Goal: Task Accomplishment & Management: Complete application form

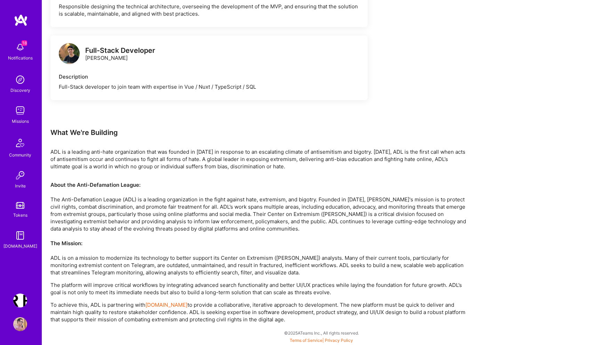
scroll to position [466, 0]
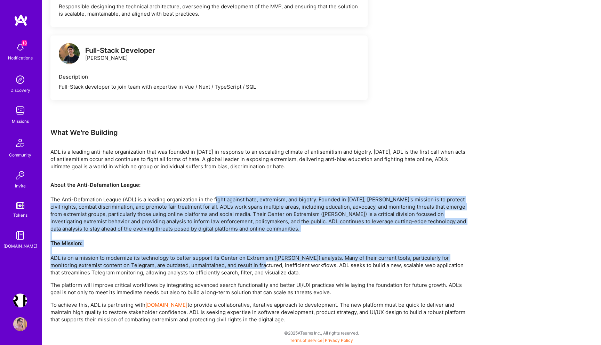
drag, startPoint x: 217, startPoint y: 202, endPoint x: 262, endPoint y: 264, distance: 77.0
click at [262, 262] on p "About the Anti-Defamation League: The Anti-Defamation League (ADL) is a leading…" at bounding box center [259, 228] width 418 height 95
click at [207, 254] on p "About the Anti-Defamation League: The Anti-Defamation League (ADL) is a leading…" at bounding box center [259, 228] width 418 height 95
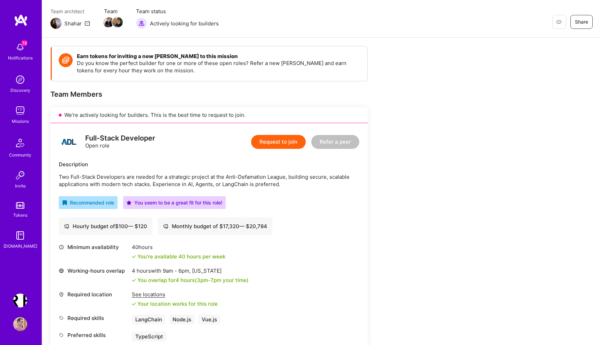
scroll to position [49, 0]
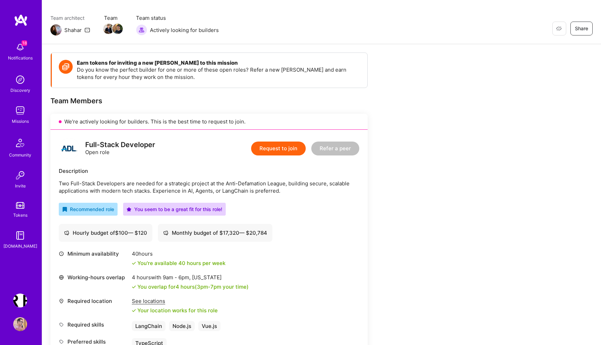
click at [282, 147] on button "Request to join" at bounding box center [278, 149] width 55 height 14
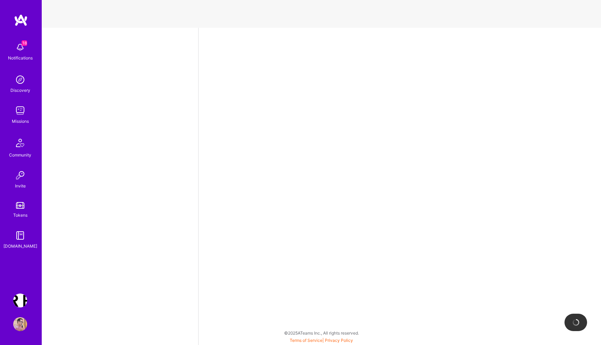
select select "PL"
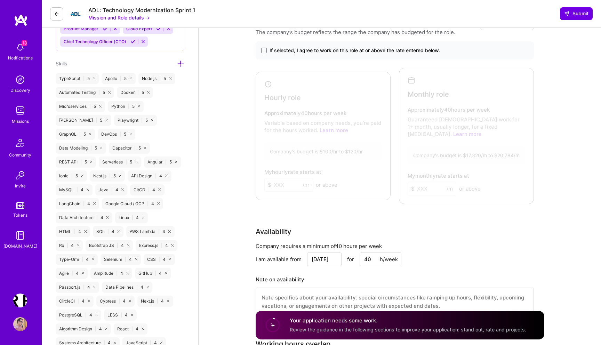
scroll to position [368, 0]
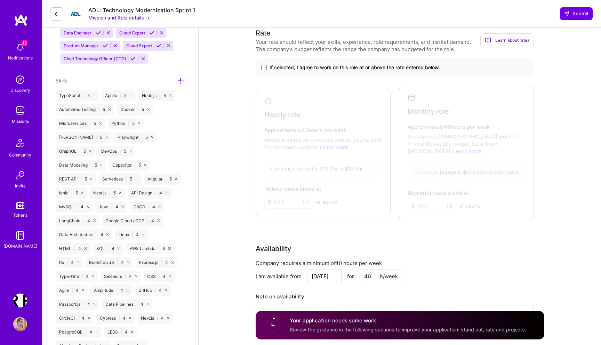
click at [323, 146] on div at bounding box center [322, 152] width 128 height 122
click at [262, 69] on span at bounding box center [264, 68] width 6 height 6
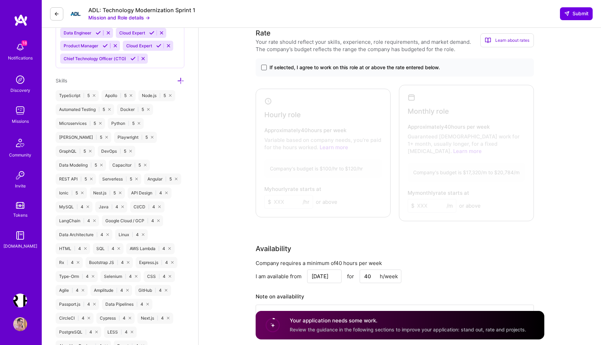
click at [0, 0] on input "If selected, I agree to work on this role at or above the rate entered below." at bounding box center [0, 0] width 0 height 0
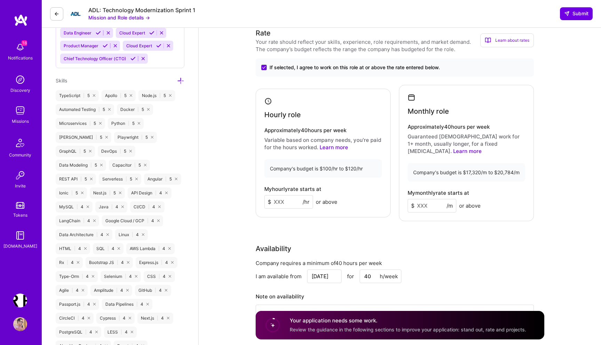
click at [283, 196] on input at bounding box center [288, 202] width 49 height 14
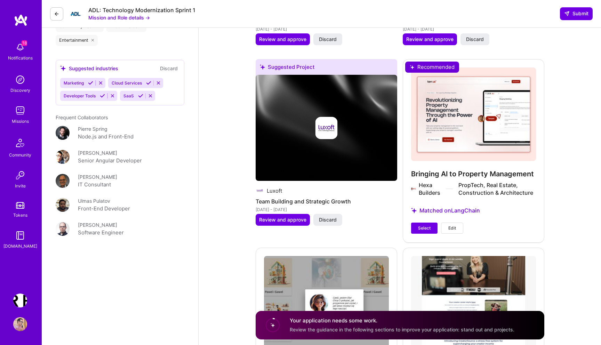
scroll to position [1159, 0]
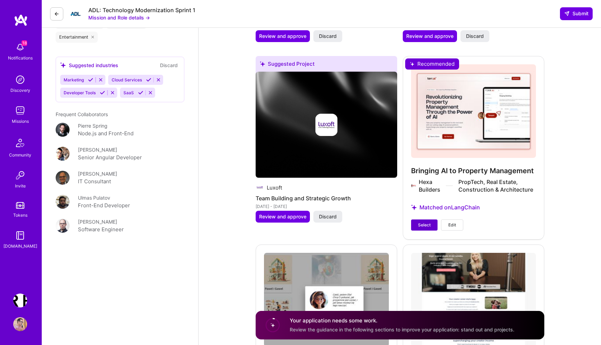
type input "110"
click at [426, 222] on span "Select" at bounding box center [424, 225] width 13 height 6
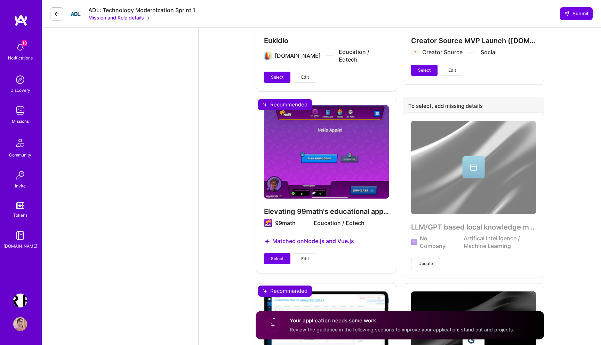
scroll to position [1494, 0]
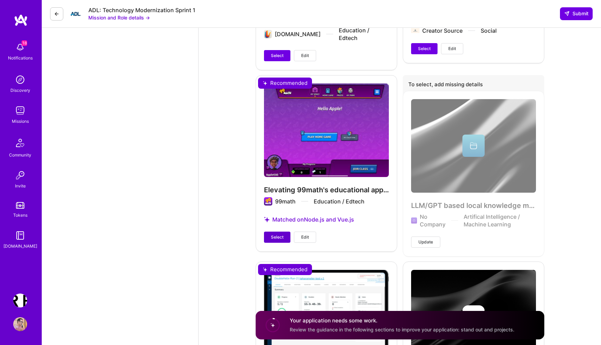
click at [271, 232] on button "Select" at bounding box center [277, 237] width 26 height 11
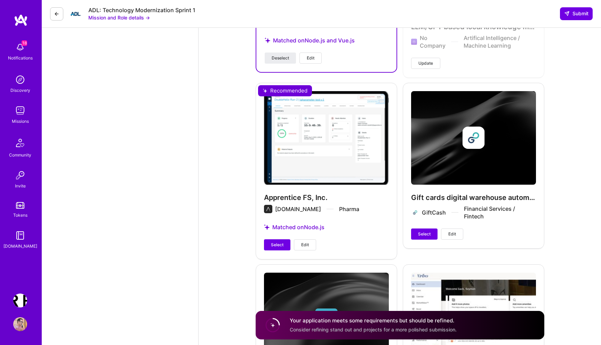
scroll to position [1677, 0]
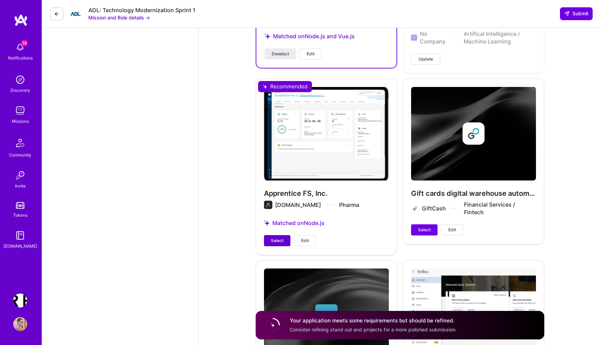
click at [275, 238] on span "Select" at bounding box center [277, 241] width 13 height 6
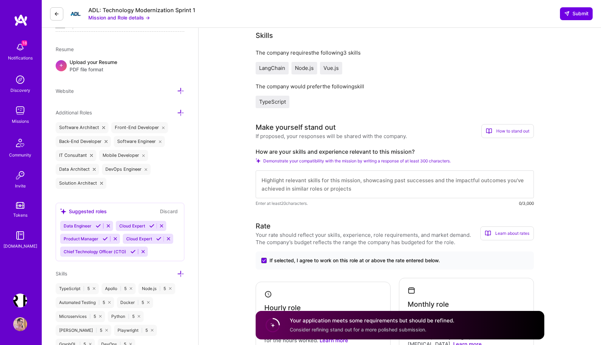
scroll to position [176, 0]
click at [292, 182] on textarea at bounding box center [395, 183] width 278 height 28
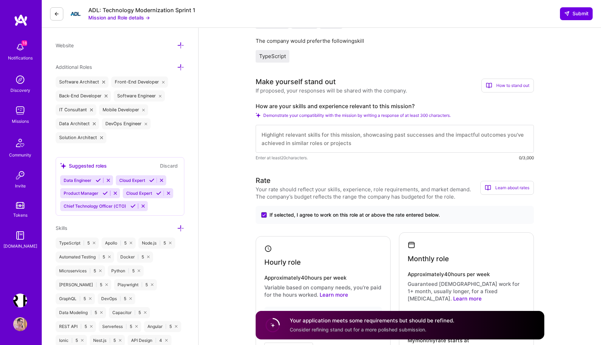
scroll to position [220, 0]
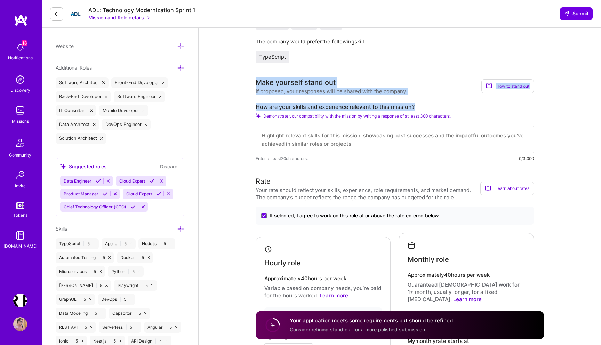
drag, startPoint x: 419, startPoint y: 108, endPoint x: 254, endPoint y: 80, distance: 168.0
copy div "Make yourself stand out If proposed, your responses will be shared with the com…"
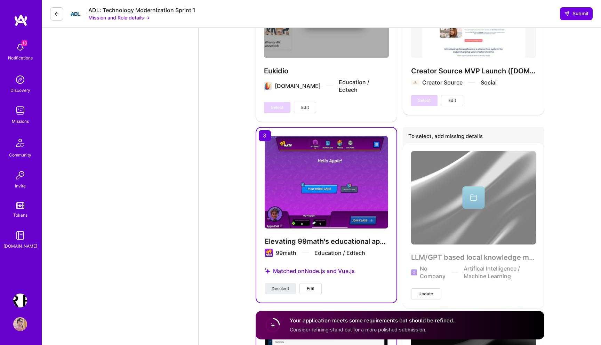
scroll to position [1470, 0]
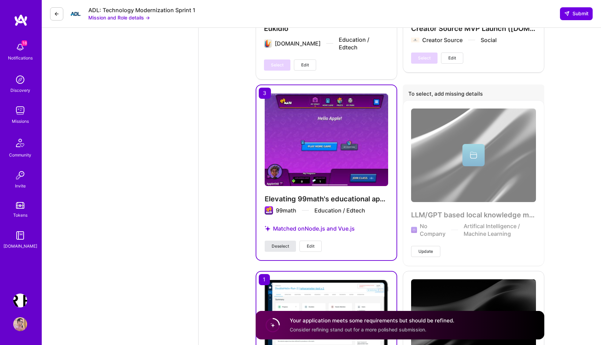
click at [282, 243] on span "Deselect" at bounding box center [280, 246] width 17 height 6
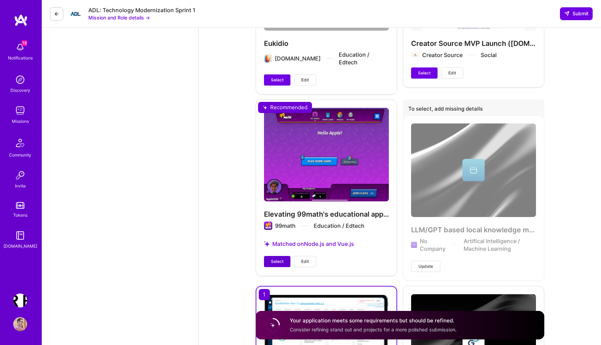
click at [274, 259] on span "Select" at bounding box center [277, 262] width 13 height 6
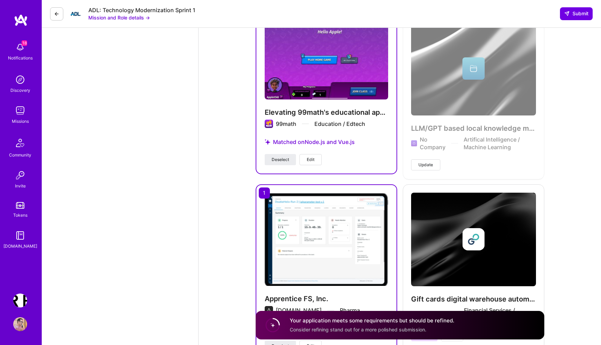
scroll to position [1628, 0]
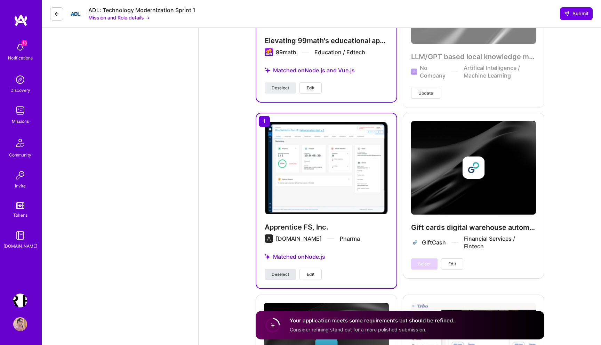
click at [282, 271] on span "Deselect" at bounding box center [280, 274] width 17 height 6
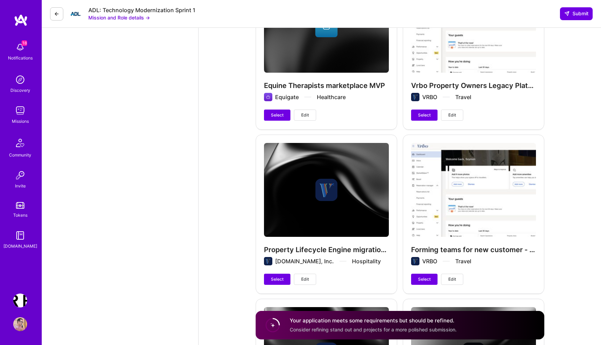
scroll to position [1984, 0]
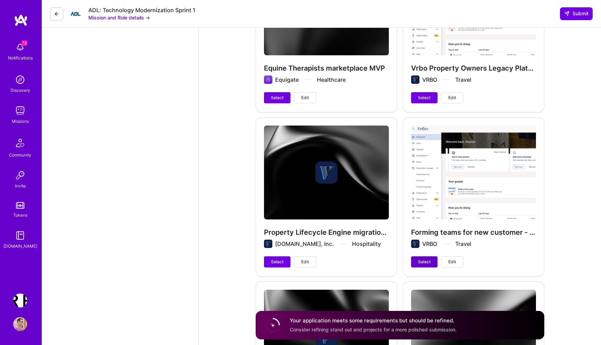
click at [422, 259] on span "Select" at bounding box center [424, 262] width 13 height 6
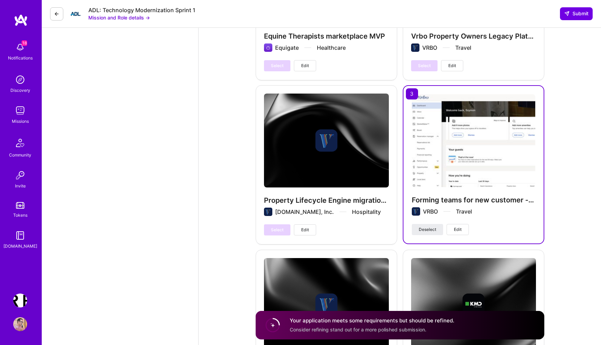
scroll to position [2004, 0]
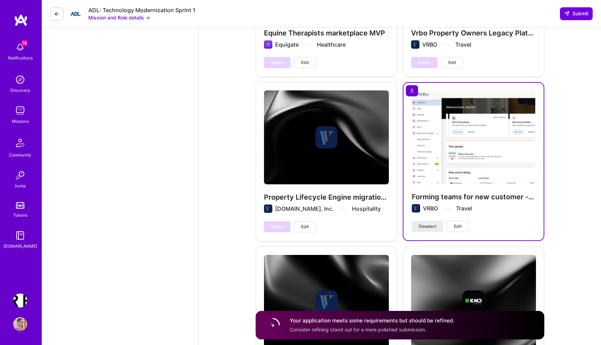
click at [438, 132] on img at bounding box center [474, 137] width 124 height 93
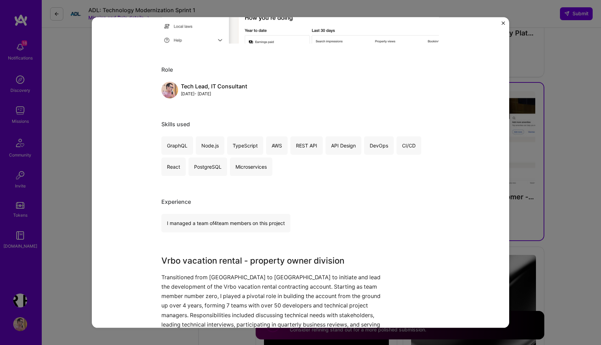
scroll to position [180, 0]
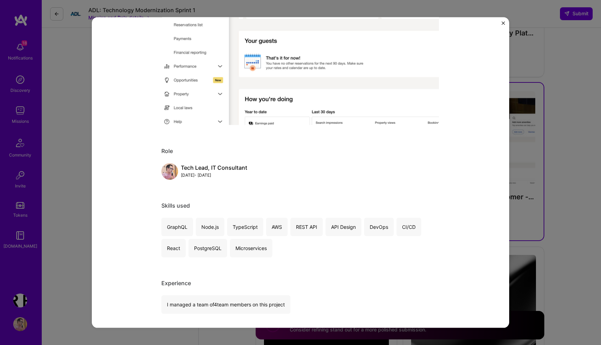
click at [504, 24] on img "Close" at bounding box center [503, 23] width 3 height 3
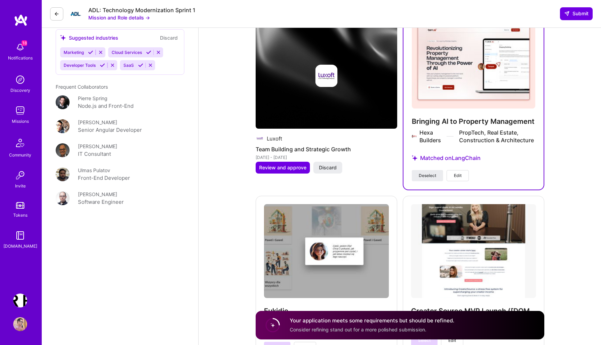
scroll to position [1199, 0]
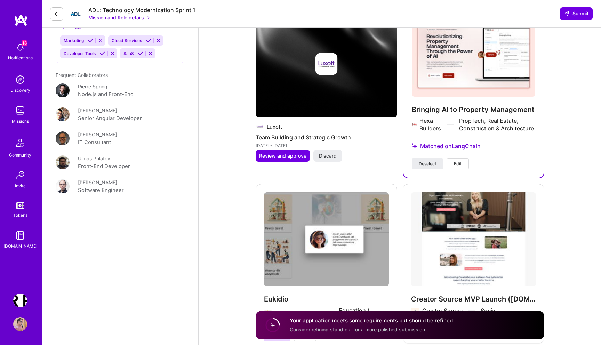
click at [459, 161] on span "Edit" at bounding box center [458, 164] width 8 height 6
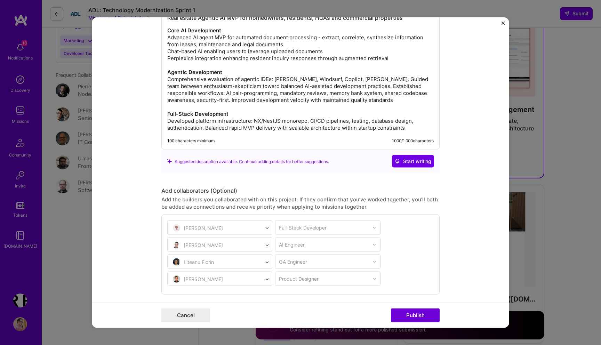
scroll to position [952, 0]
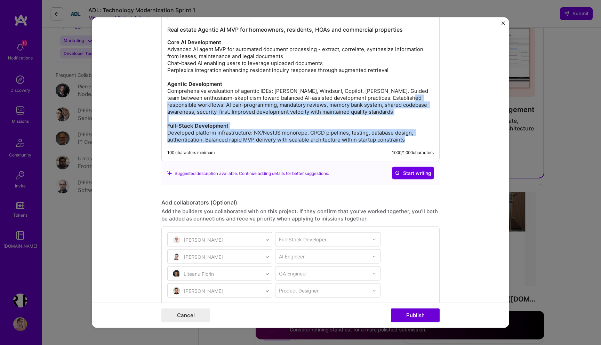
drag, startPoint x: 425, startPoint y: 147, endPoint x: 426, endPoint y: 97, distance: 49.8
click at [426, 97] on div "Real estate Agentic AI MVP for homeowners, residents, HOAs and commercial prope…" at bounding box center [300, 82] width 278 height 158
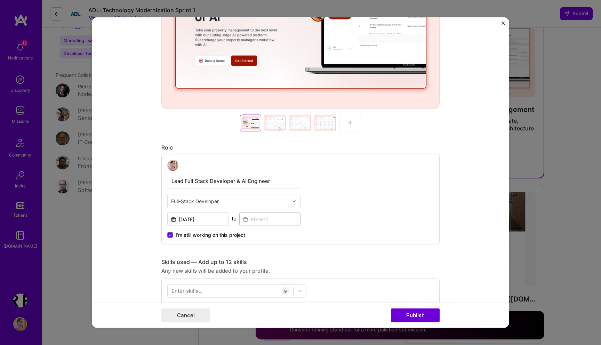
scroll to position [221, 0]
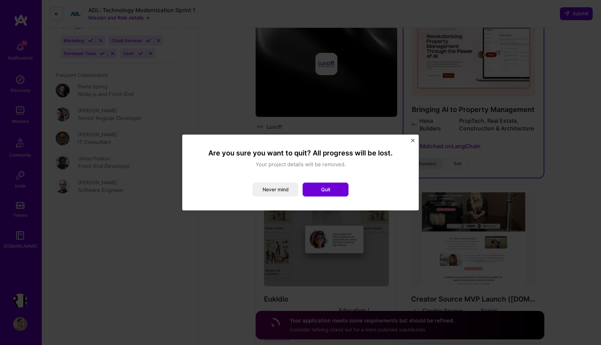
click at [413, 140] on img "Close" at bounding box center [412, 140] width 3 height 3
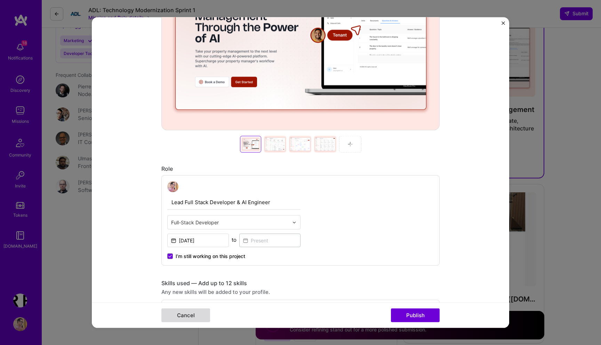
click at [175, 315] on button "Cancel" at bounding box center [185, 315] width 49 height 14
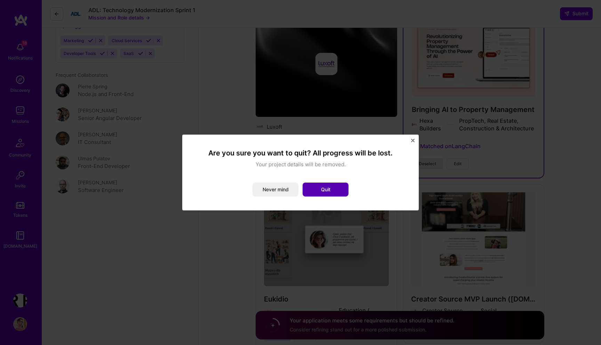
click at [324, 189] on button "Quit" at bounding box center [326, 190] width 46 height 14
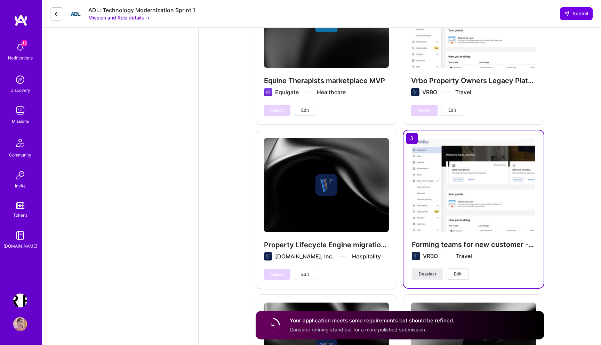
scroll to position [2001, 0]
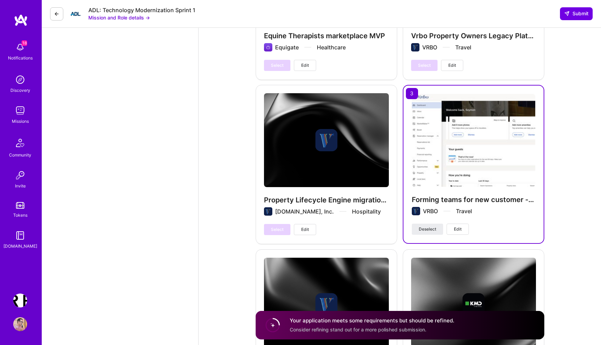
click at [459, 226] on span "Edit" at bounding box center [458, 229] width 8 height 6
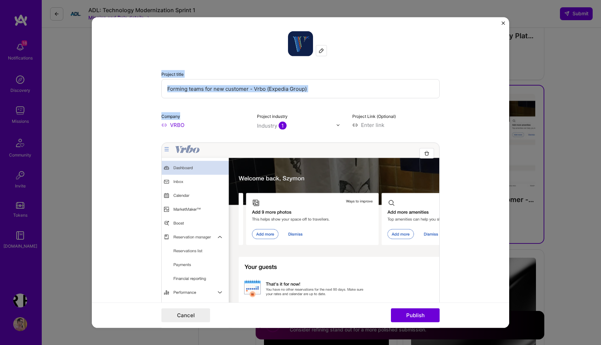
drag, startPoint x: 159, startPoint y: 68, endPoint x: 216, endPoint y: 113, distance: 72.6
click at [216, 113] on form "Project title Forming teams for new customer - Vrbo (Expedia Group) Company VRB…" at bounding box center [301, 172] width 418 height 311
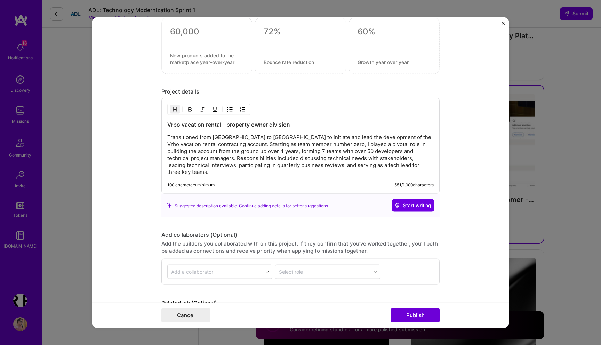
scroll to position [941, 0]
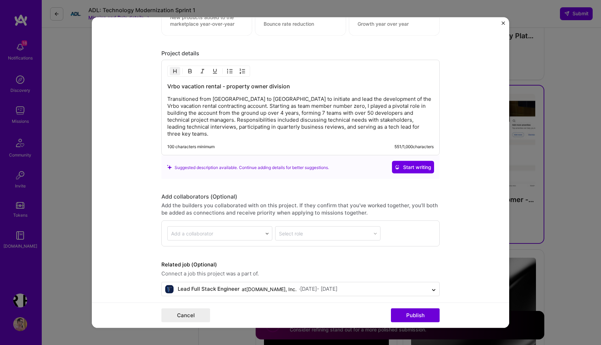
click at [397, 130] on p "Transitioned from [GEOGRAPHIC_DATA] to [GEOGRAPHIC_DATA] to initiate and lead t…" at bounding box center [300, 117] width 267 height 42
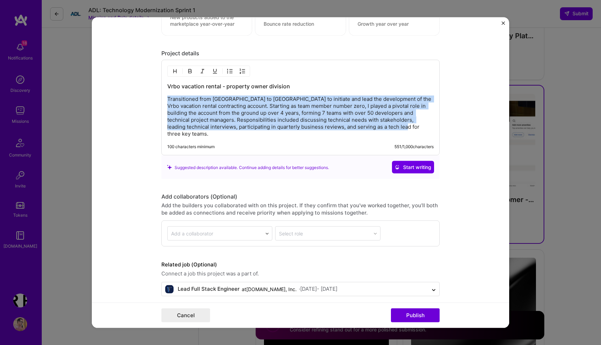
drag, startPoint x: 395, startPoint y: 130, endPoint x: 356, endPoint y: 90, distance: 56.1
click at [356, 90] on div "Vrbo vacation rental - property owner division Transitioned from [GEOGRAPHIC_DA…" at bounding box center [300, 109] width 267 height 55
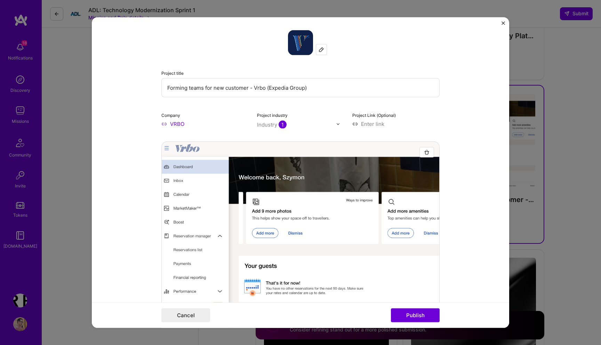
scroll to position [0, 0]
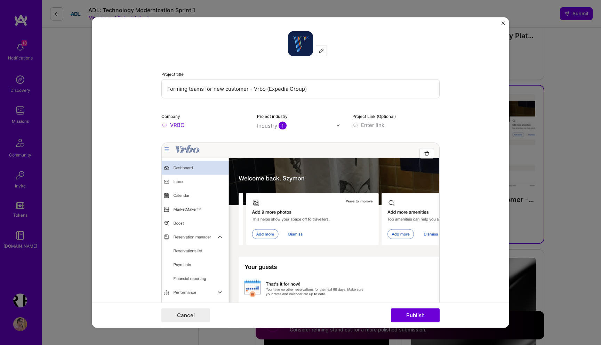
click at [163, 72] on label "Project title" at bounding box center [172, 74] width 22 height 5
click at [171, 70] on div "Project title Forming teams for new customer - Vrbo (Expedia Group)" at bounding box center [300, 84] width 278 height 28
click at [503, 23] on img "Close" at bounding box center [503, 23] width 3 height 3
